Goal: Information Seeking & Learning: Learn about a topic

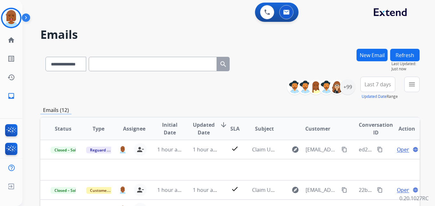
select select "**********"
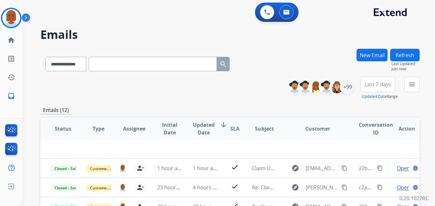
click at [400, 53] on button "Refresh" at bounding box center [404, 55] width 29 height 13
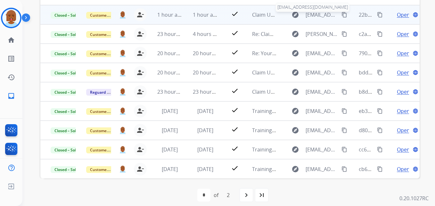
scroll to position [159, 0]
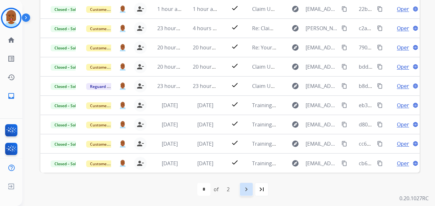
click at [249, 186] on mat-icon "navigate_next" at bounding box center [247, 189] width 8 height 8
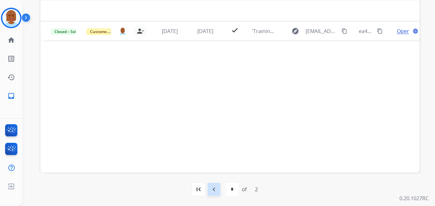
click at [209, 185] on div "navigate_before" at bounding box center [214, 189] width 14 height 14
select select "*"
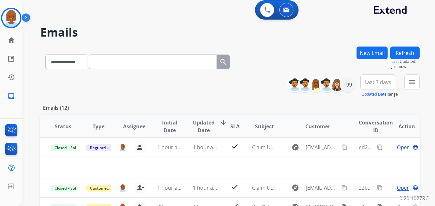
scroll to position [0, 0]
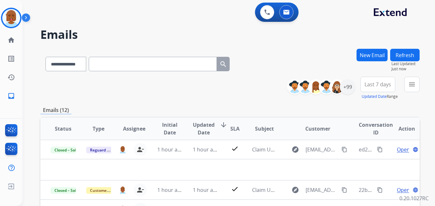
click at [407, 53] on button "Refresh" at bounding box center [404, 55] width 29 height 13
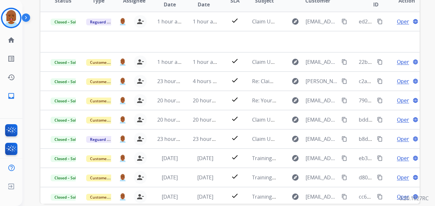
scroll to position [128, 0]
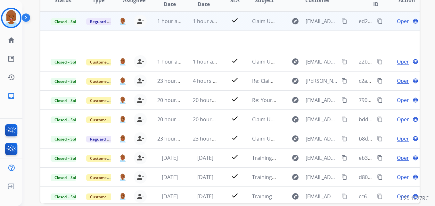
click at [400, 18] on span "Open" at bounding box center [403, 21] width 13 height 8
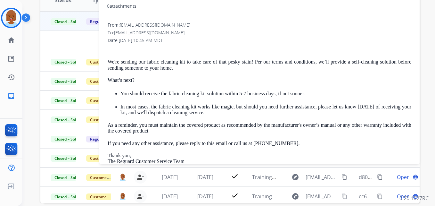
click at [46, 46] on td at bounding box center [194, 41] width 308 height 21
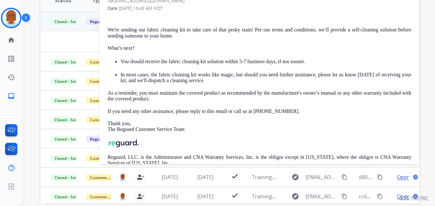
scroll to position [0, 0]
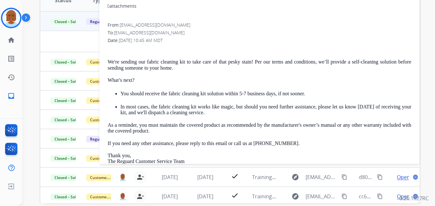
click at [79, 49] on td at bounding box center [194, 41] width 308 height 21
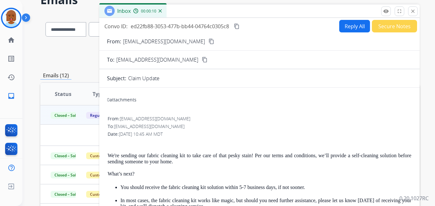
scroll to position [32, 0]
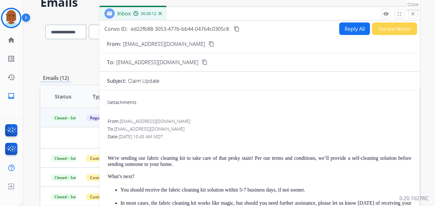
click at [414, 14] on mat-icon "close" at bounding box center [413, 14] width 6 height 6
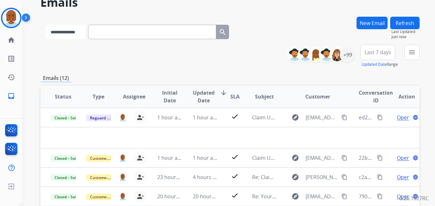
click at [72, 29] on select "**********" at bounding box center [66, 32] width 40 height 14
select select "**********"
click at [46, 25] on select "**********" at bounding box center [66, 32] width 40 height 14
click at [124, 35] on input "text" at bounding box center [153, 32] width 128 height 14
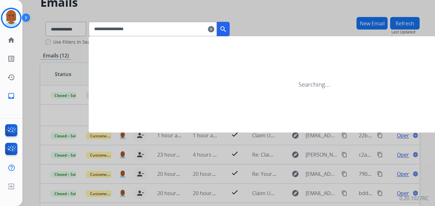
type input "**********"
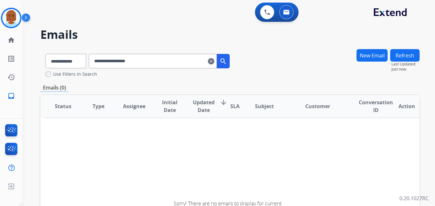
drag, startPoint x: 205, startPoint y: 58, endPoint x: 214, endPoint y: 62, distance: 9.5
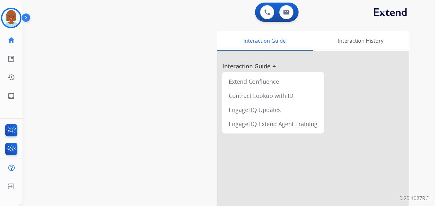
click at [199, 42] on div "Interaction Guide Interaction History Interaction Guide arrow_drop_up Extend Co…" at bounding box center [299, 161] width 222 height 260
click at [283, 12] on button at bounding box center [287, 12] width 14 height 14
select select "**********"
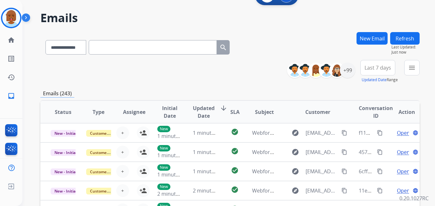
scroll to position [32, 0]
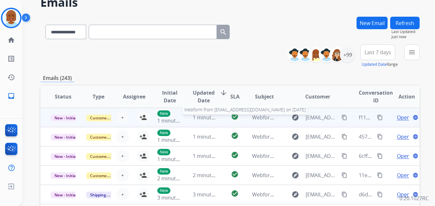
click at [266, 116] on span "Webform from [EMAIL_ADDRESS][DOMAIN_NAME] on [DATE]" at bounding box center [324, 117] width 145 height 7
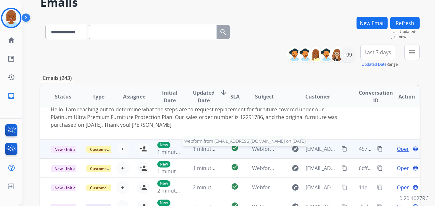
click at [261, 149] on span "Webform from [EMAIL_ADDRESS][DOMAIN_NAME] on [DATE]" at bounding box center [324, 148] width 145 height 7
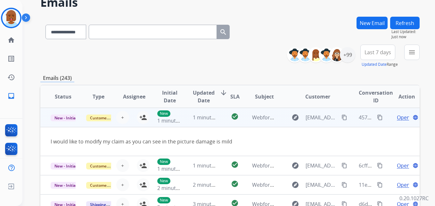
scroll to position [29, 0]
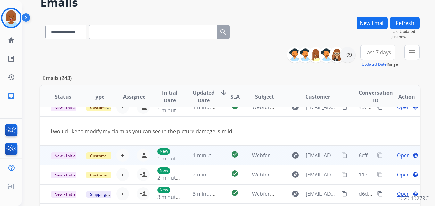
click at [259, 160] on td "Webform from [EMAIL_ADDRESS][DOMAIN_NAME] on [DATE]" at bounding box center [260, 155] width 36 height 19
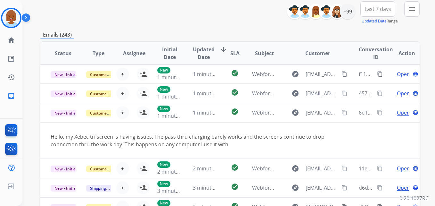
scroll to position [31, 0]
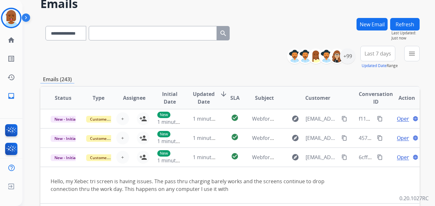
click at [259, 15] on div "**********" at bounding box center [221, 95] width 398 height 206
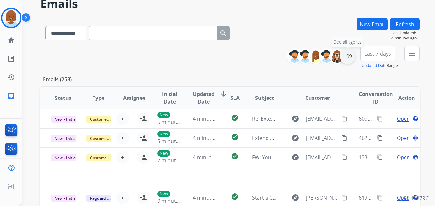
click at [351, 55] on div "+99" at bounding box center [347, 55] width 15 height 15
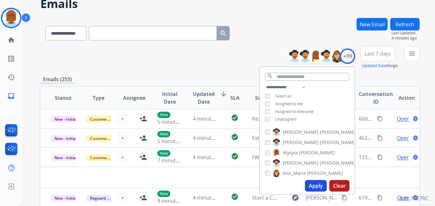
click at [285, 118] on span "Unassigned" at bounding box center [285, 118] width 21 height 5
click at [307, 187] on button "Apply" at bounding box center [316, 186] width 22 height 12
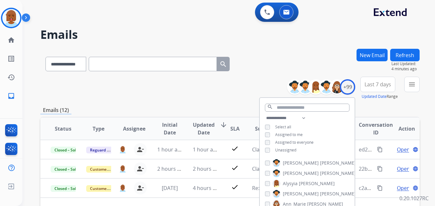
click at [408, 55] on button "Refresh" at bounding box center [404, 55] width 29 height 13
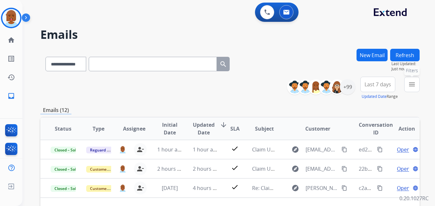
click at [409, 80] on button "menu Filters" at bounding box center [412, 84] width 15 height 15
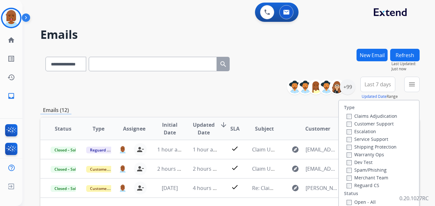
click at [386, 86] on span "Last 7 days" at bounding box center [378, 84] width 27 height 3
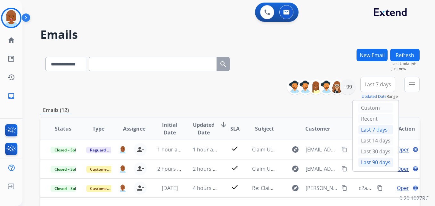
click at [382, 159] on div "Last 90 days" at bounding box center [375, 162] width 35 height 10
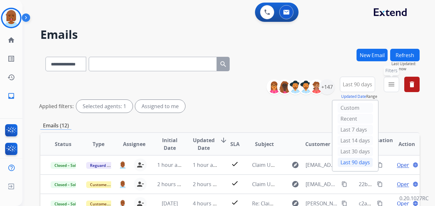
click at [391, 81] on mat-icon "menu" at bounding box center [392, 84] width 8 height 8
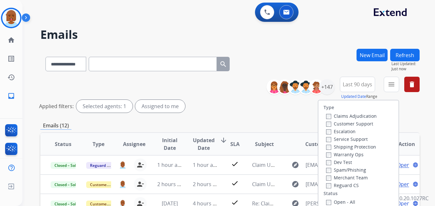
click at [352, 125] on label "Customer Support" at bounding box center [349, 124] width 47 height 6
click at [346, 147] on label "Shipping Protection" at bounding box center [351, 147] width 50 height 6
click at [333, 183] on label "Reguard CS" at bounding box center [342, 185] width 33 height 6
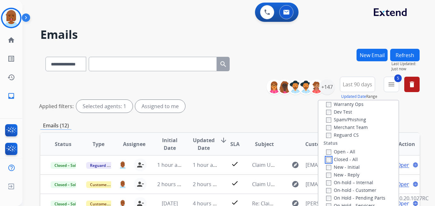
scroll to position [64, 0]
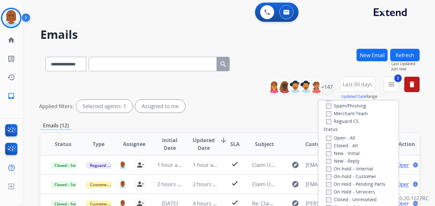
click at [328, 139] on label "Open - All" at bounding box center [340, 138] width 29 height 6
click at [327, 138] on label "Open - All" at bounding box center [340, 138] width 29 height 6
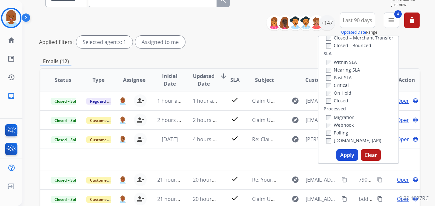
click at [346, 153] on button "Apply" at bounding box center [348, 155] width 22 height 12
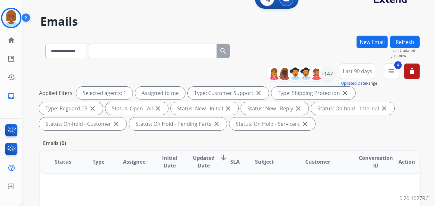
scroll to position [13, 0]
click at [392, 71] on mat-icon "menu" at bounding box center [392, 72] width 8 height 8
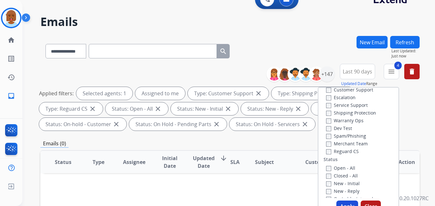
scroll to position [32, 0]
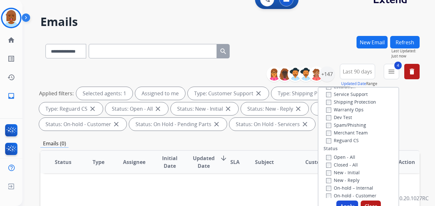
click at [328, 155] on label "Open - All" at bounding box center [340, 157] width 29 height 6
click at [326, 170] on label "New - Initial" at bounding box center [343, 172] width 34 height 6
click at [350, 204] on button "Apply" at bounding box center [348, 206] width 22 height 12
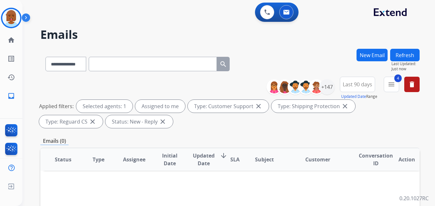
click at [259, 108] on mat-icon "close" at bounding box center [259, 106] width 8 height 8
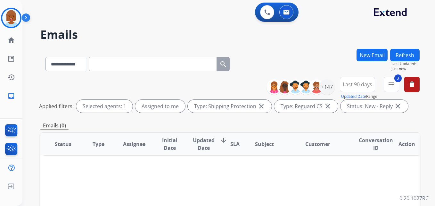
click at [259, 108] on mat-icon "close" at bounding box center [262, 106] width 8 height 8
click at [304, 105] on div "Status: New - Reply close" at bounding box center [288, 106] width 68 height 13
click at [309, 105] on mat-icon "close" at bounding box center [312, 106] width 8 height 8
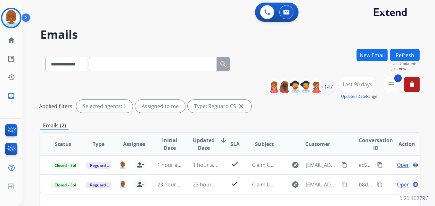
click at [242, 108] on mat-icon "close" at bounding box center [242, 106] width 8 height 8
